Goal: Communication & Community: Answer question/provide support

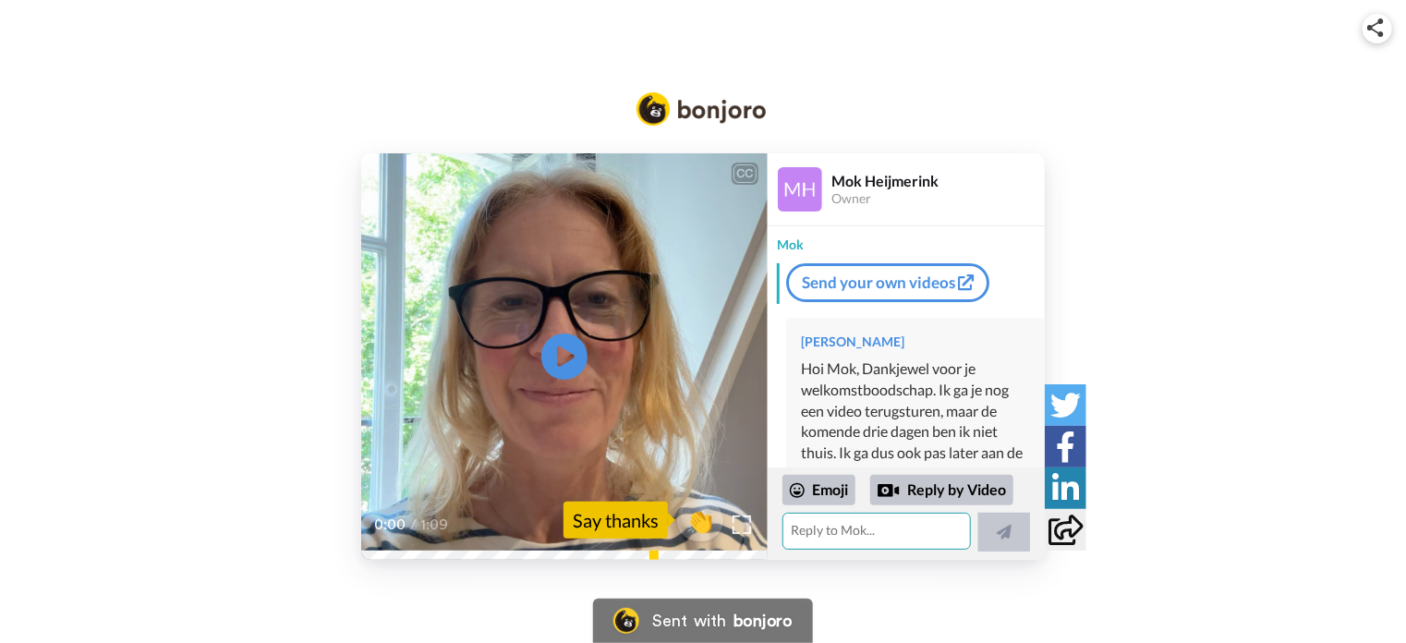
click at [818, 531] on textarea at bounding box center [876, 531] width 188 height 37
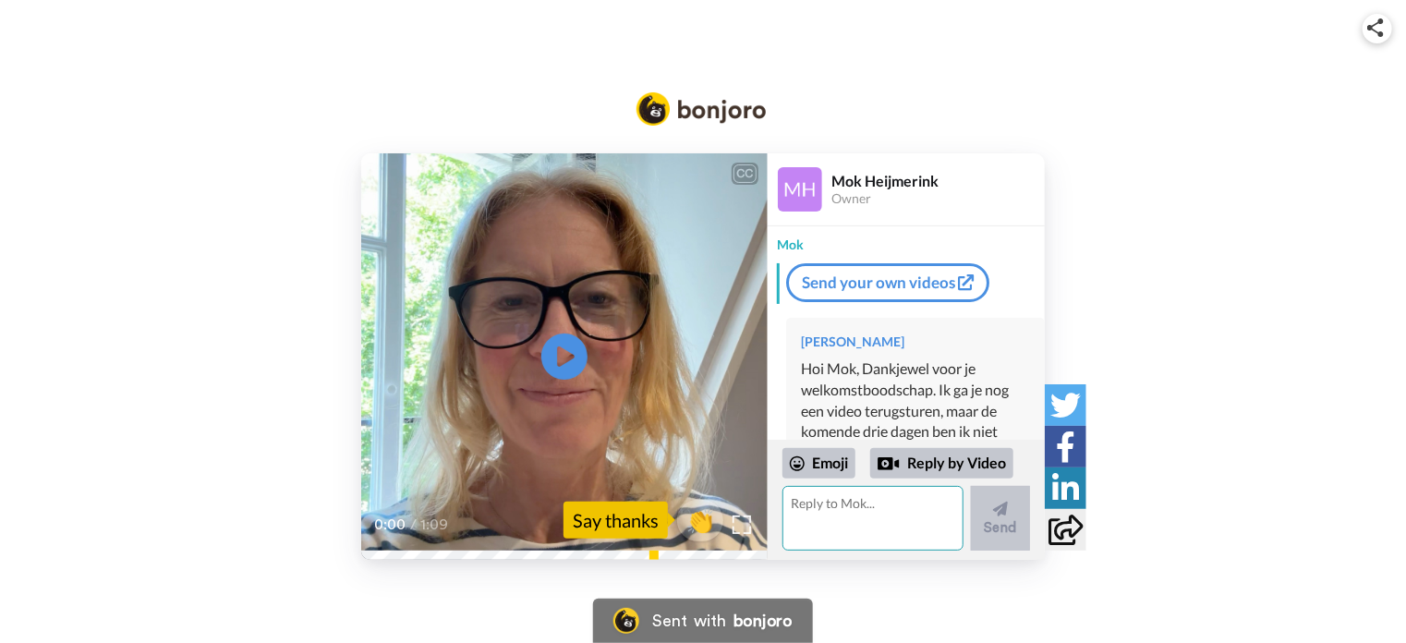
scroll to position [153, 0]
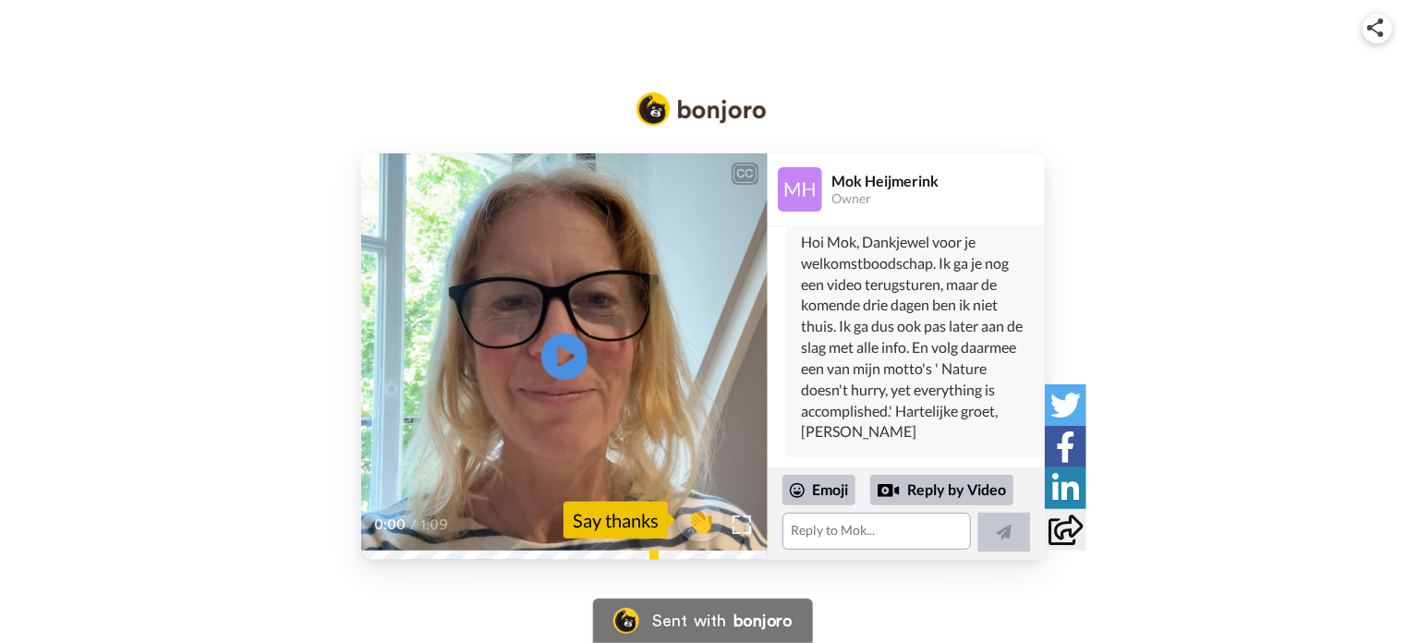
drag, startPoint x: 824, startPoint y: 504, endPoint x: 1243, endPoint y: 361, distance: 443.2
click at [1243, 361] on div "CC Play/Pause 0:00 / 1:09 👏 Say thanks Mok Heijmerink Owner Mok Send your own v…" at bounding box center [703, 356] width 1406 height 406
click at [956, 493] on div "Reply by Video" at bounding box center [941, 490] width 143 height 31
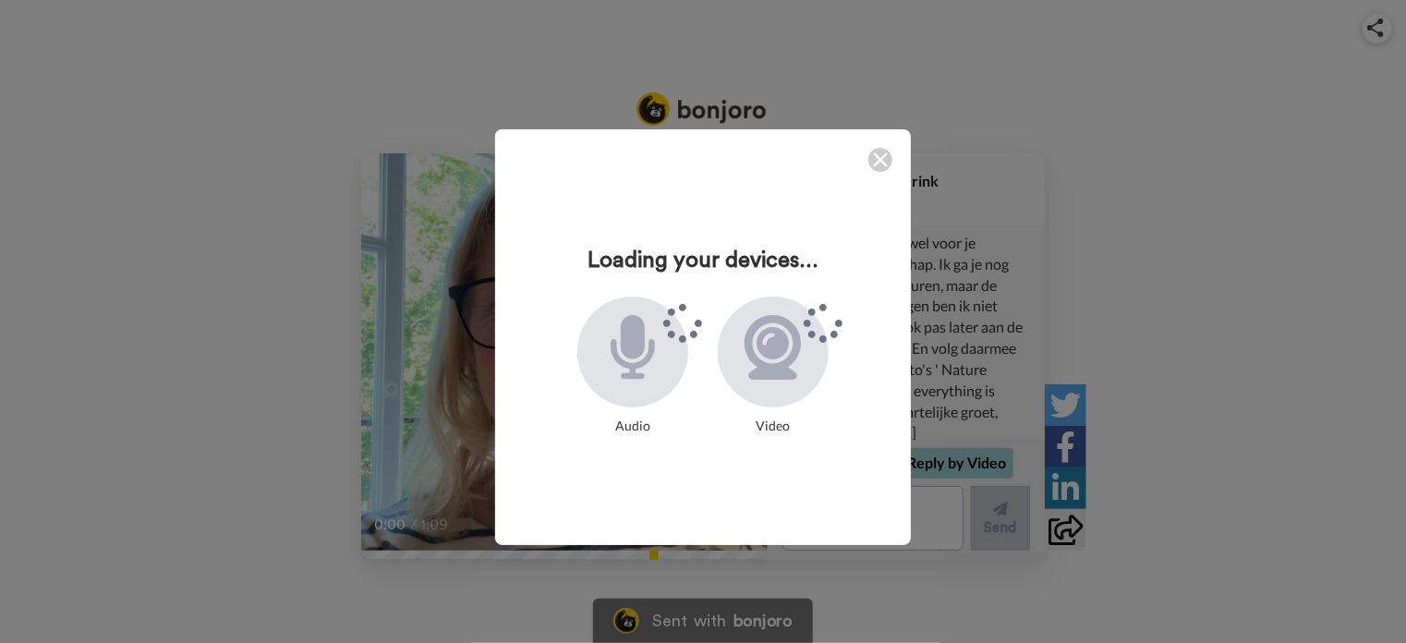
scroll to position [153, 0]
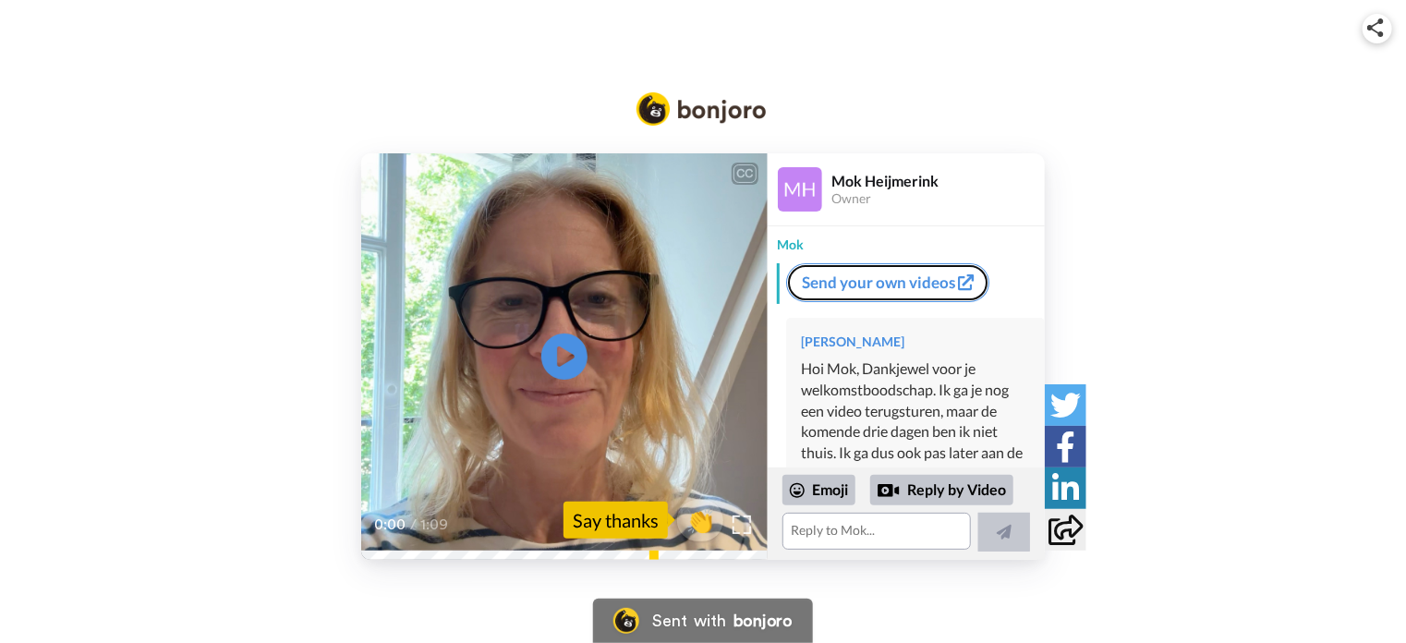
click at [927, 287] on link "Send your own videos" at bounding box center [887, 282] width 203 height 39
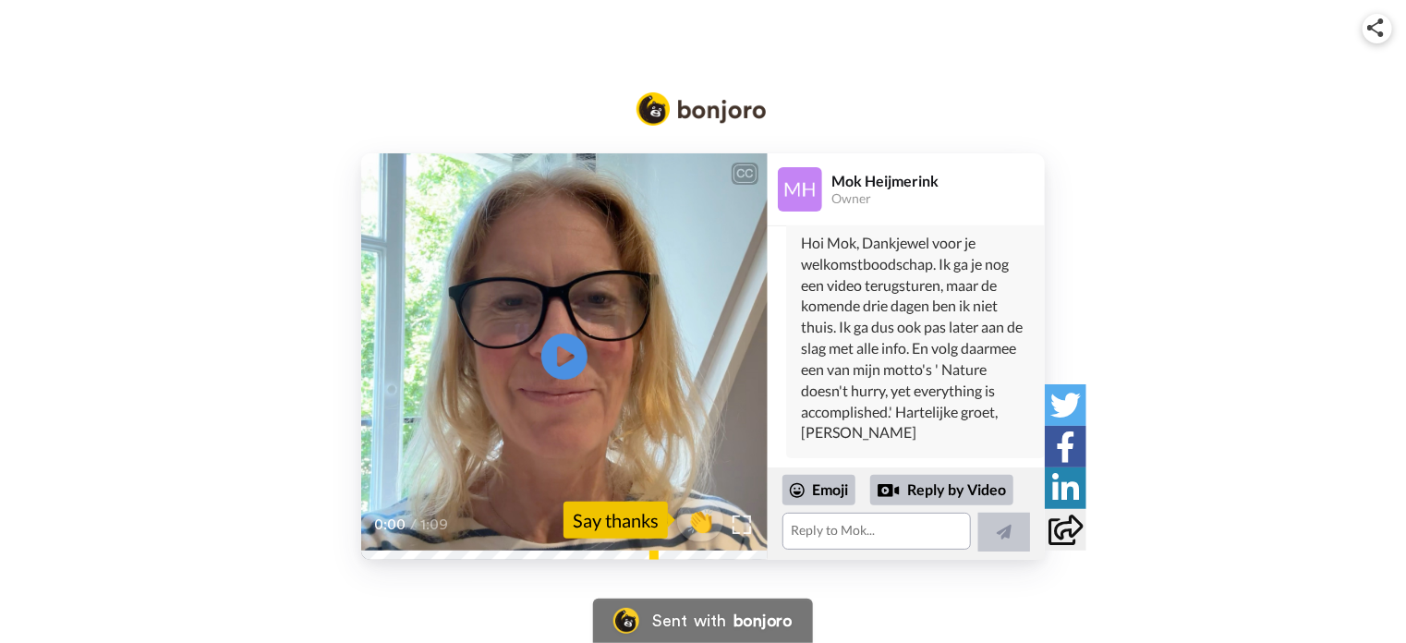
scroll to position [126, 0]
click at [865, 532] on textarea at bounding box center [876, 531] width 188 height 37
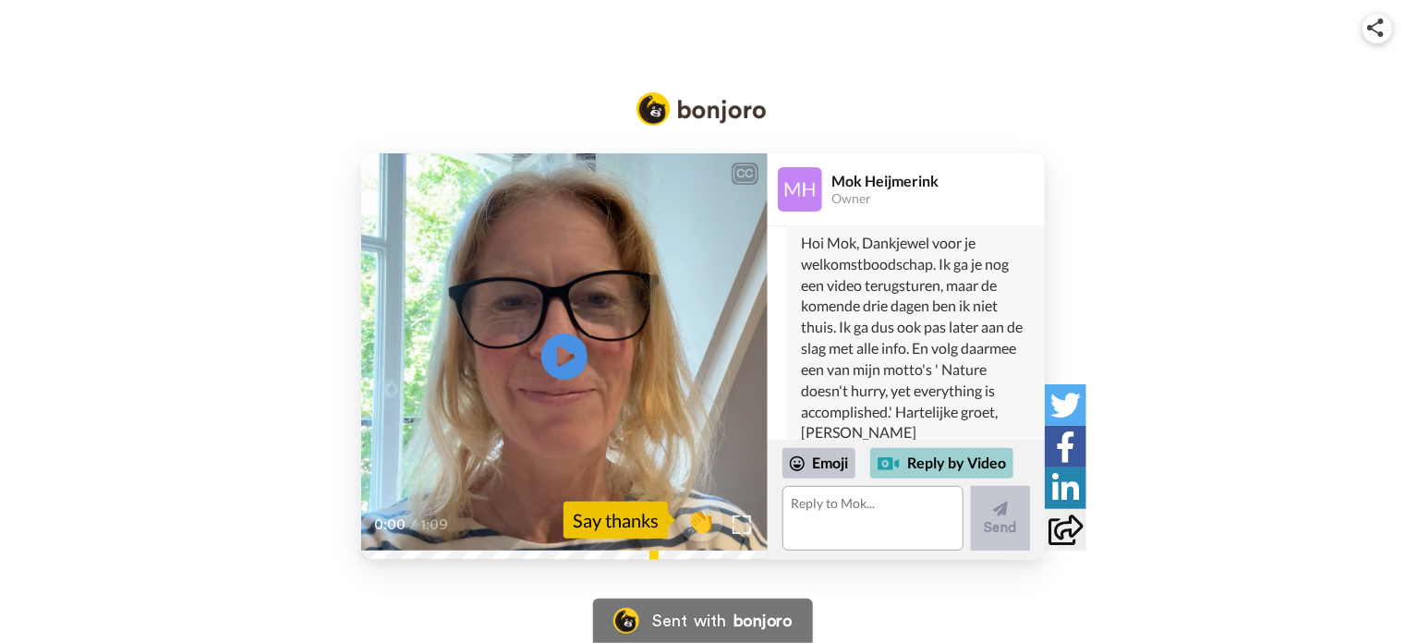
click at [953, 467] on div "Reply by Video" at bounding box center [941, 463] width 143 height 31
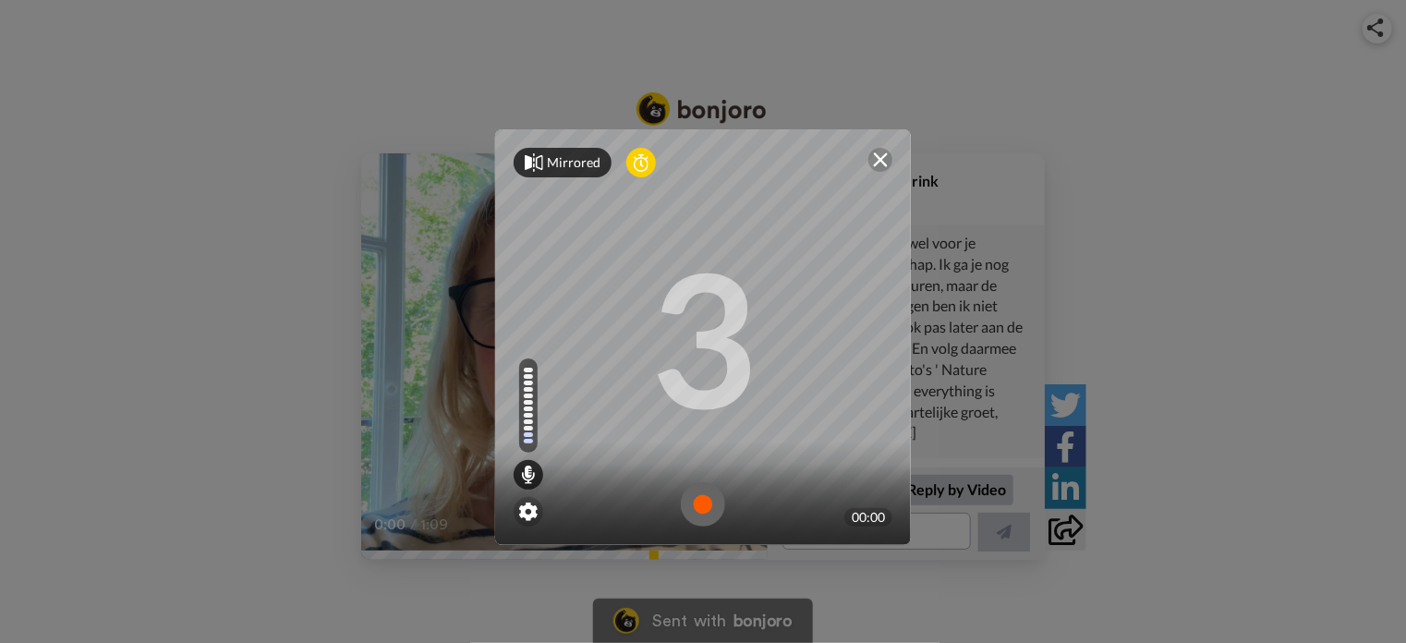
click at [573, 165] on div "Mirrored" at bounding box center [574, 162] width 54 height 18
click at [573, 165] on div "Mirror" at bounding box center [567, 162] width 40 height 18
click at [694, 512] on img at bounding box center [703, 504] width 44 height 44
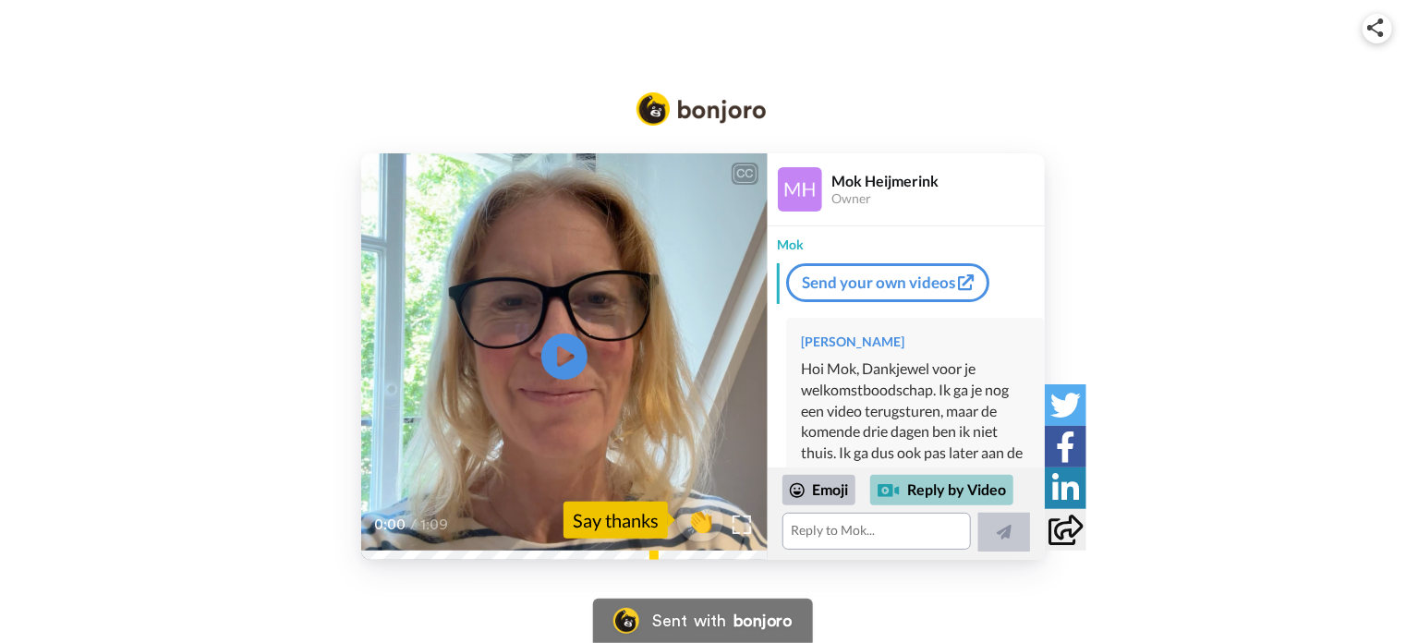
click at [917, 487] on div "Reply by Video" at bounding box center [941, 490] width 143 height 31
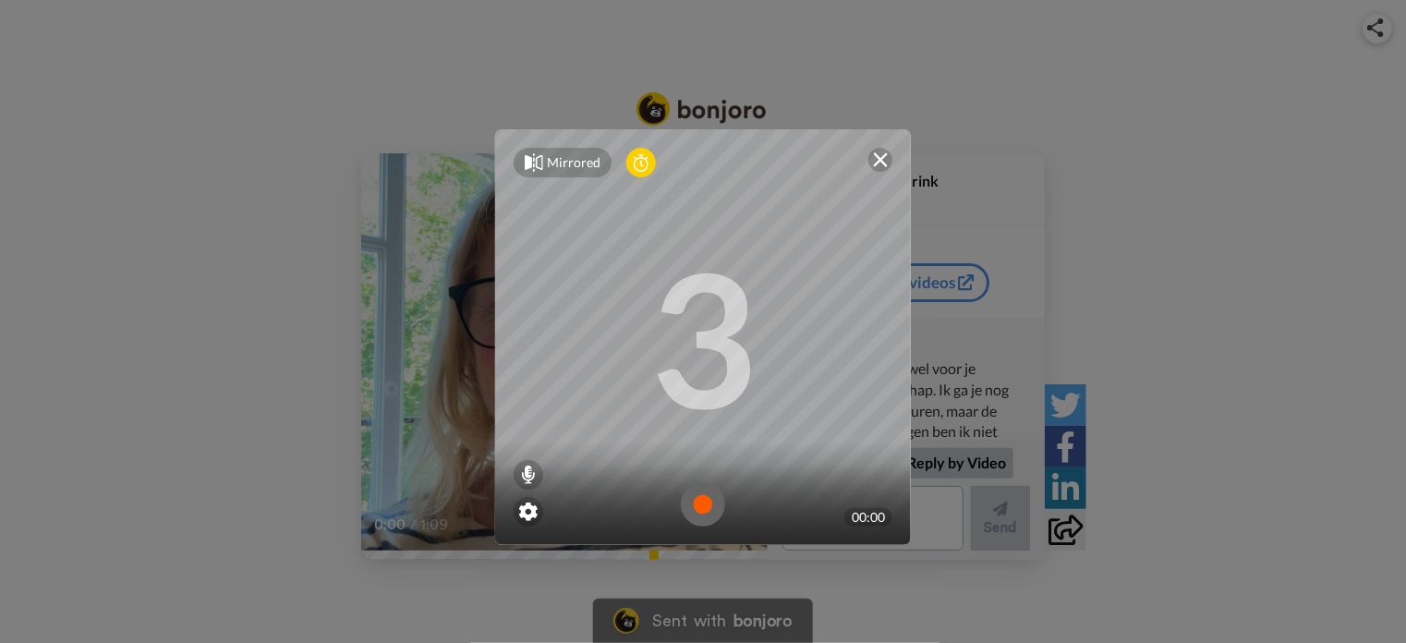
click at [697, 503] on img at bounding box center [703, 504] width 44 height 44
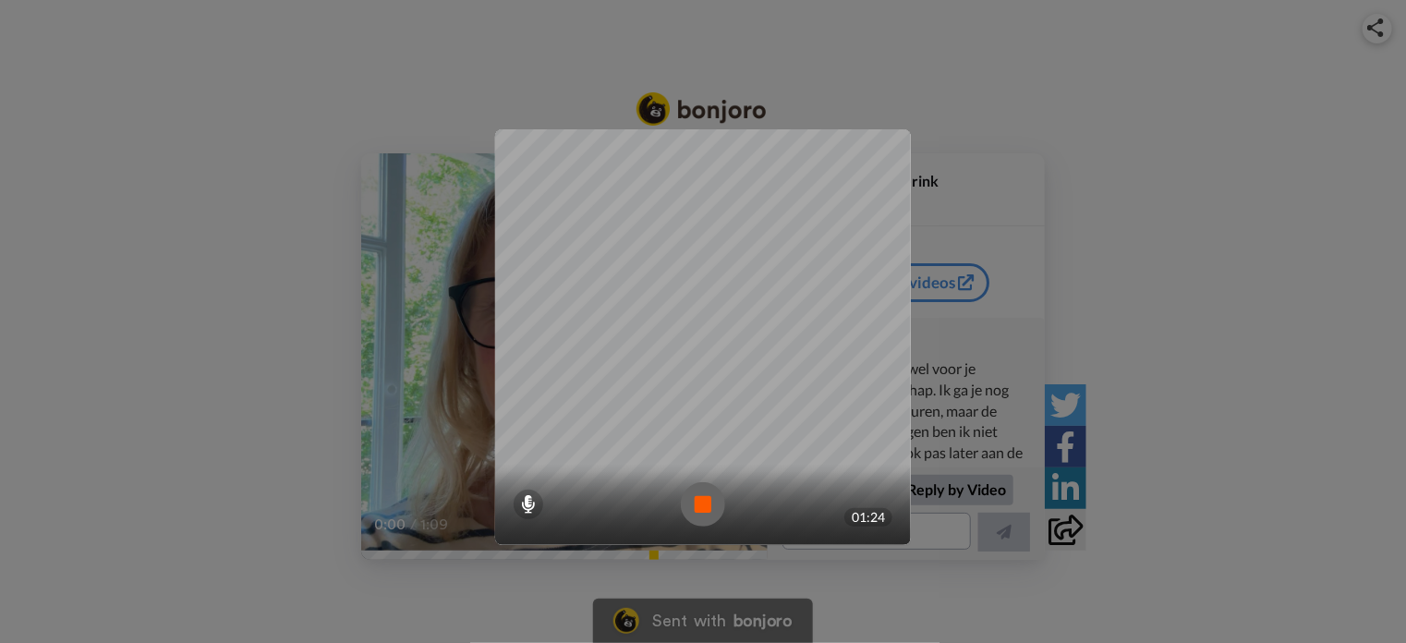
click at [697, 503] on img at bounding box center [703, 504] width 44 height 44
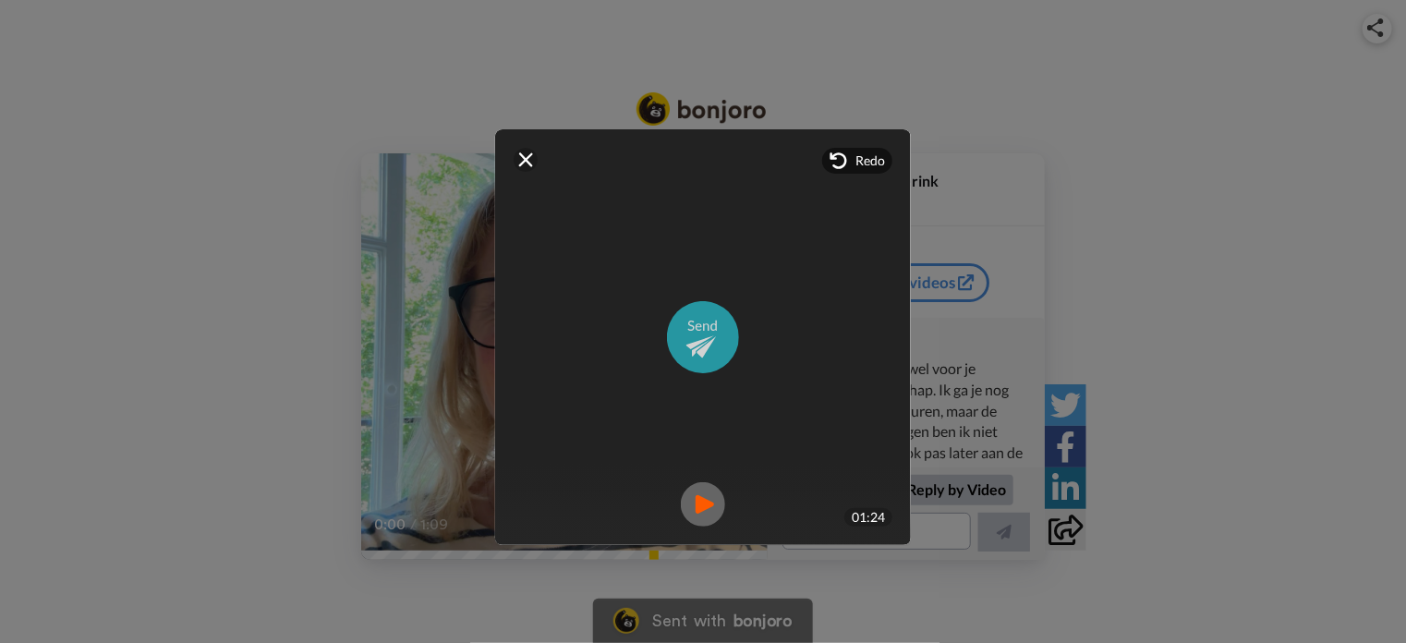
click at [695, 338] on img at bounding box center [703, 337] width 72 height 72
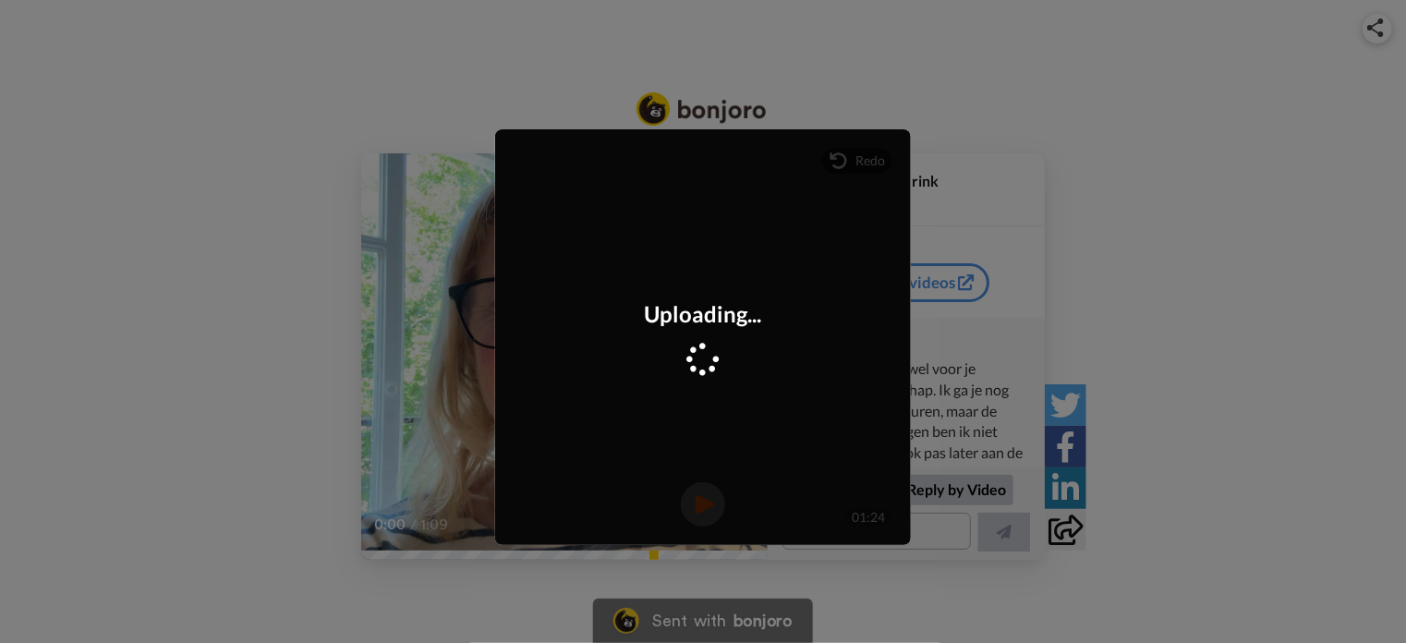
scroll to position [320, 0]
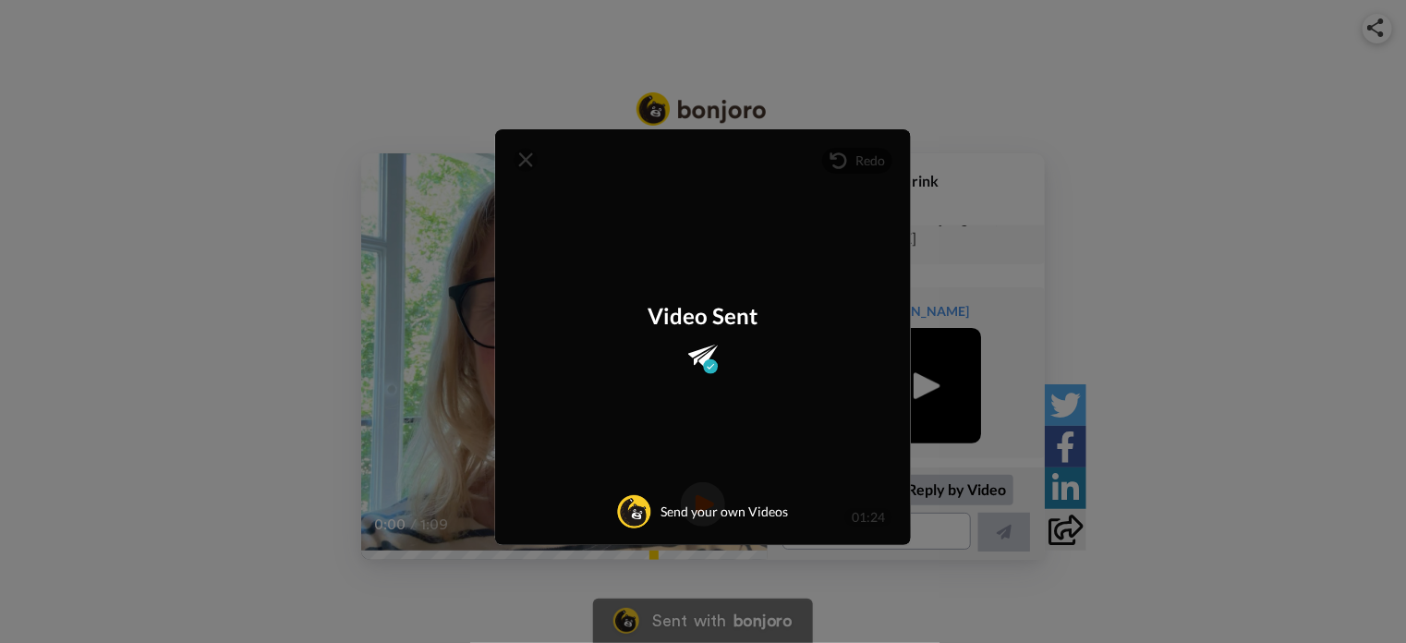
click at [1175, 231] on div "Mirrored Redo 3 01:24 Video Sent Send your own Videos" at bounding box center [703, 321] width 1406 height 643
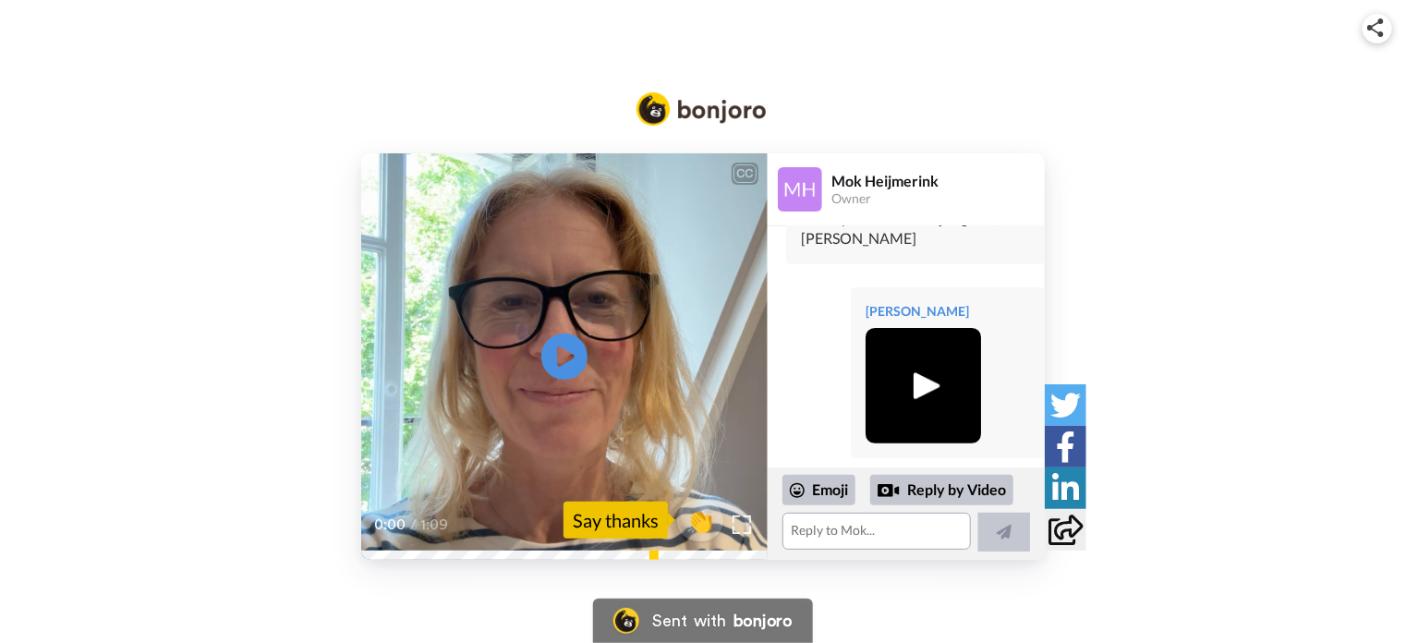
click at [927, 383] on img at bounding box center [923, 385] width 51 height 51
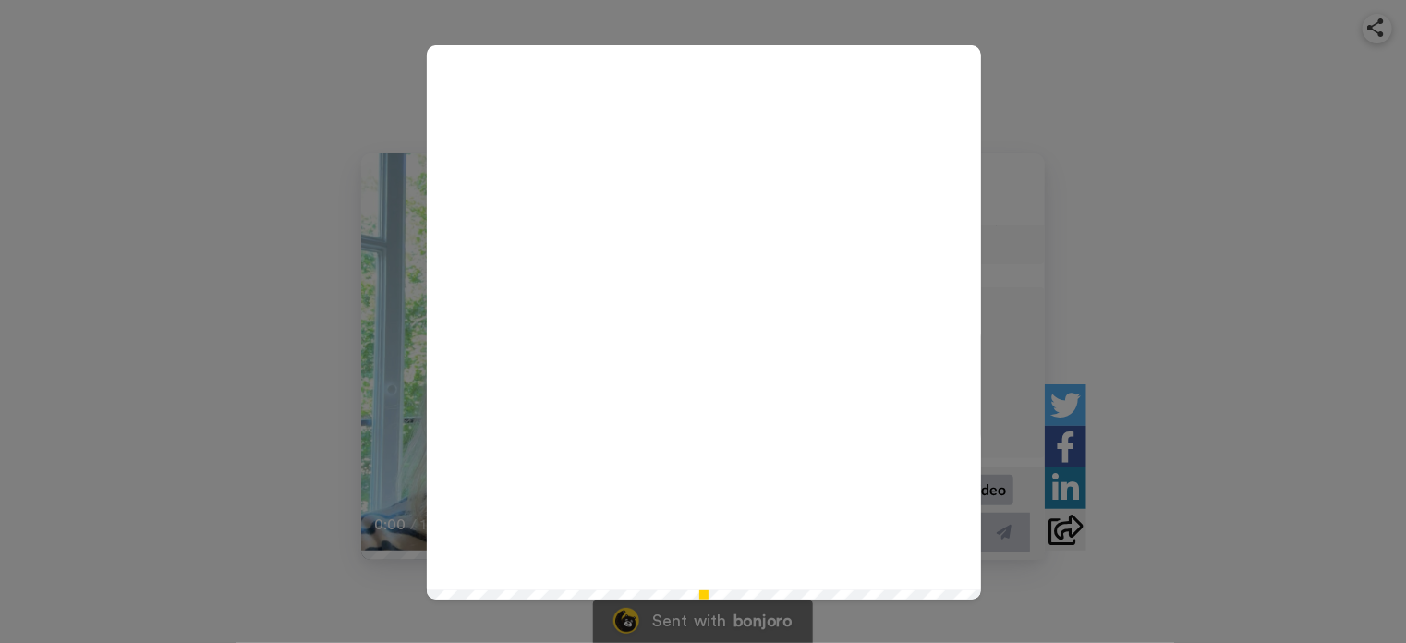
click at [688, 322] on icon at bounding box center [704, 322] width 49 height 49
